Goal: Task Accomplishment & Management: Manage account settings

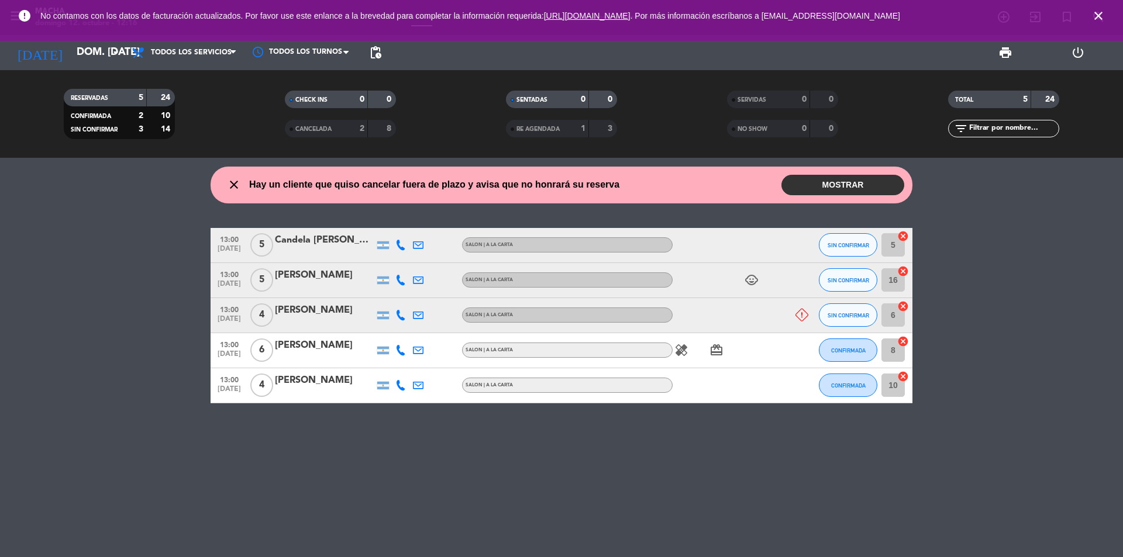
click at [863, 186] on button "MOSTRAR" at bounding box center [842, 185] width 123 height 20
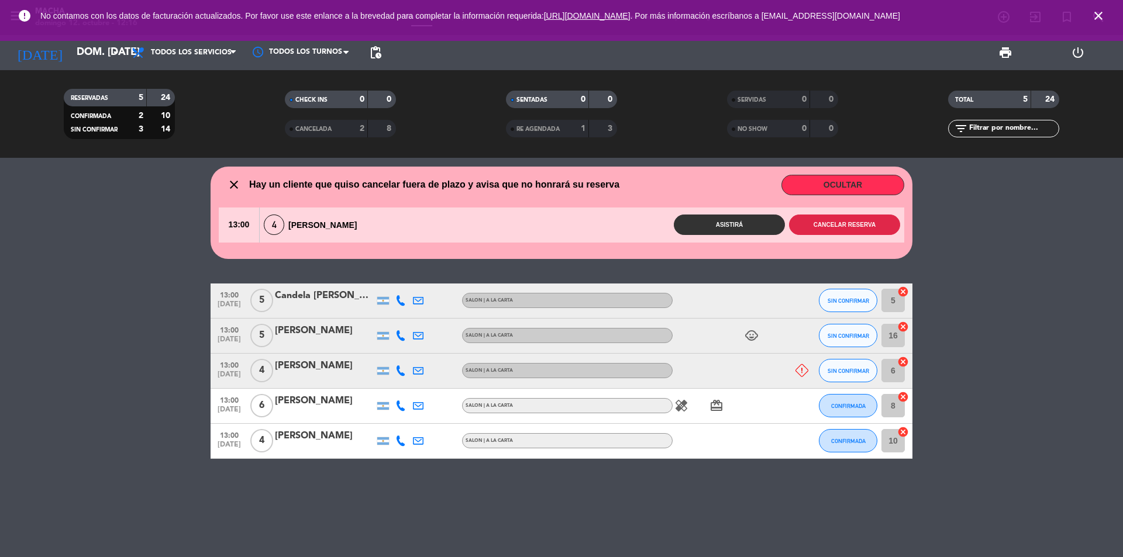
click at [860, 228] on button "Cancelar reserva" at bounding box center [844, 225] width 111 height 20
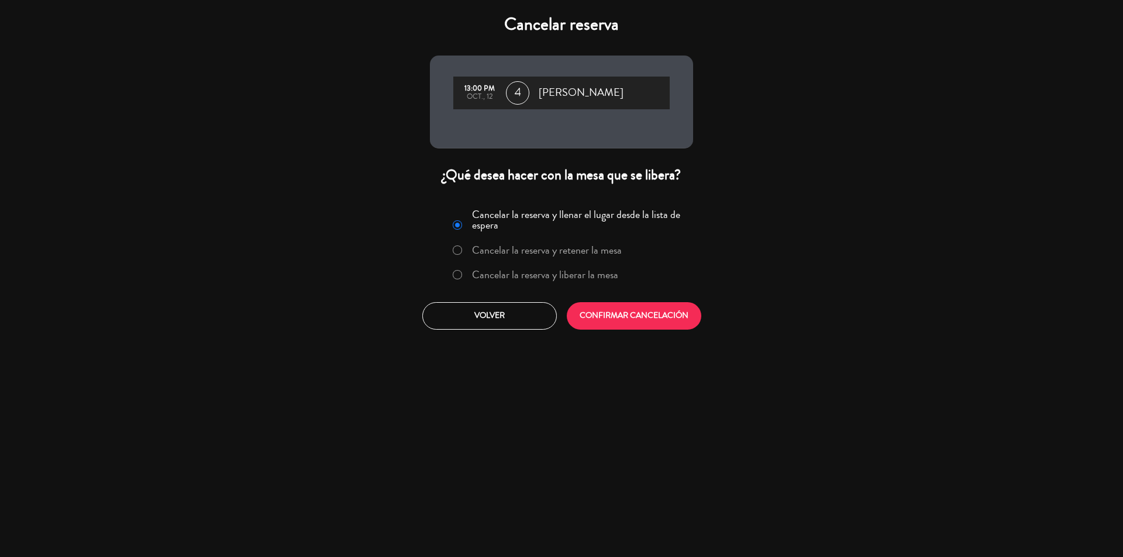
click at [506, 270] on label "Cancelar la reserva y liberar la mesa" at bounding box center [545, 275] width 146 height 11
click at [645, 317] on button "CONFIRMAR CANCELACIÓN" at bounding box center [634, 315] width 135 height 27
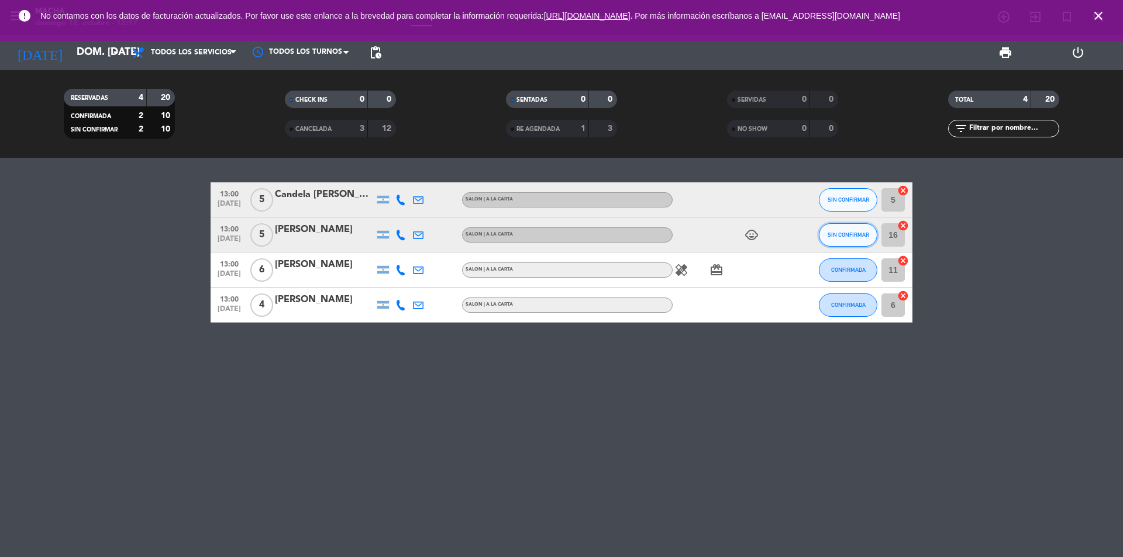
click at [863, 239] on button "SIN CONFIRMAR" at bounding box center [848, 234] width 58 height 23
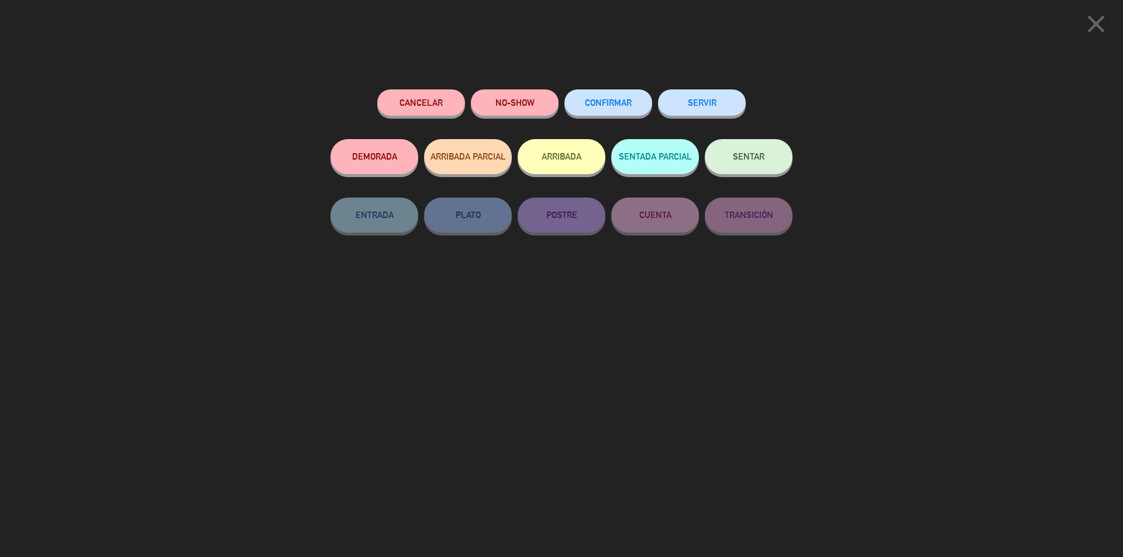
click at [604, 107] on span "CONFIRMAR" at bounding box center [608, 103] width 47 height 10
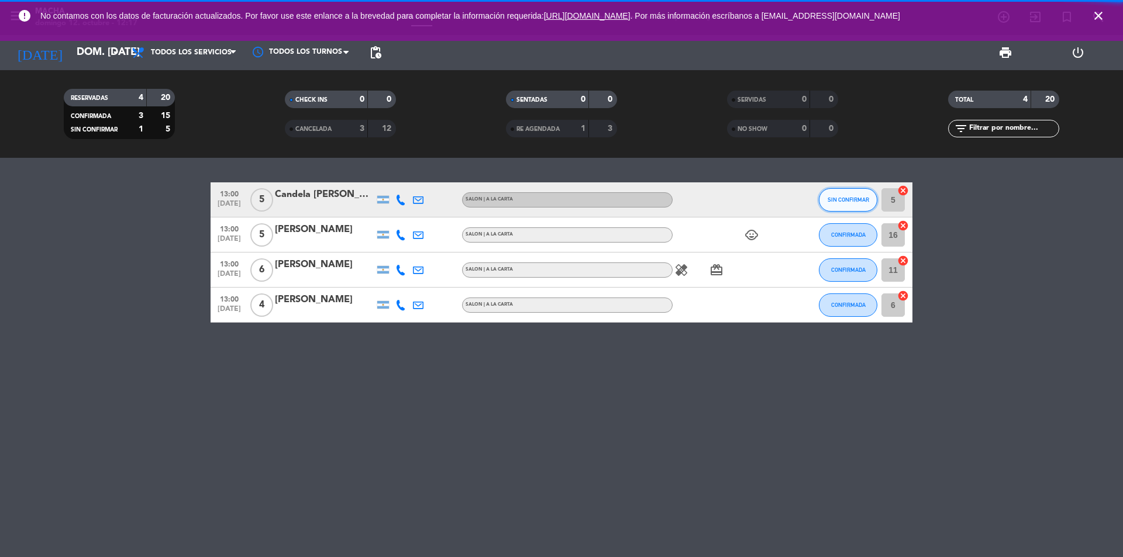
click at [845, 202] on span "SIN CONFIRMAR" at bounding box center [849, 200] width 42 height 6
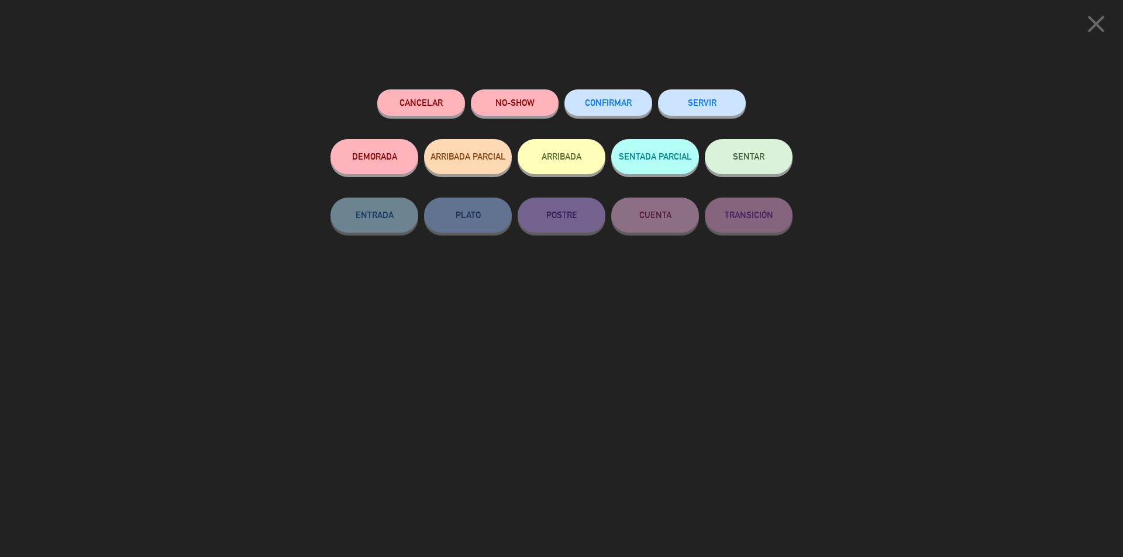
click at [631, 99] on span "CONFIRMAR" at bounding box center [608, 103] width 47 height 10
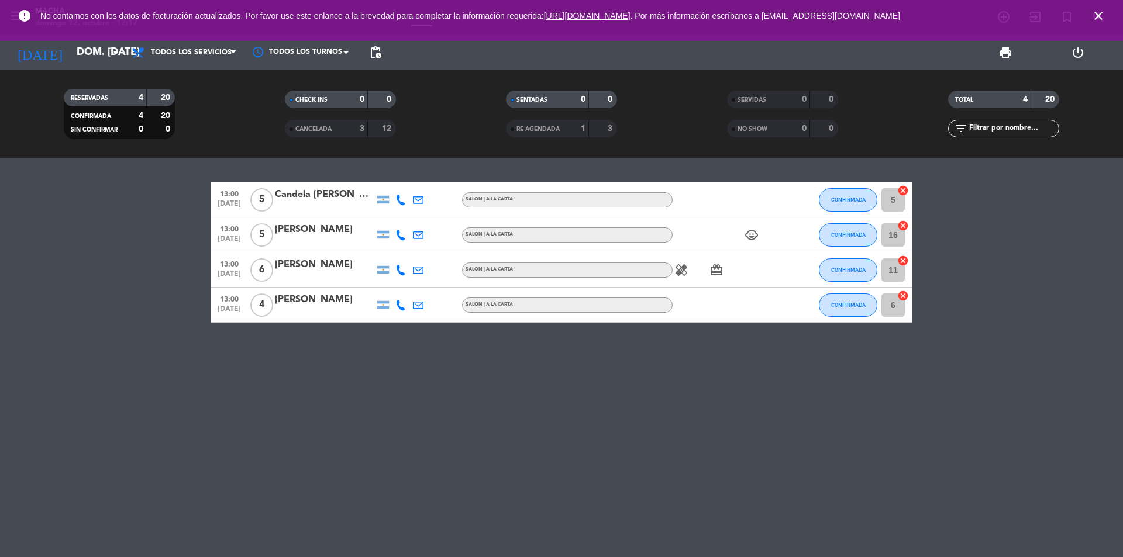
click at [1098, 18] on icon "close" at bounding box center [1098, 16] width 14 height 14
